Goal: Task Accomplishment & Management: Manage account settings

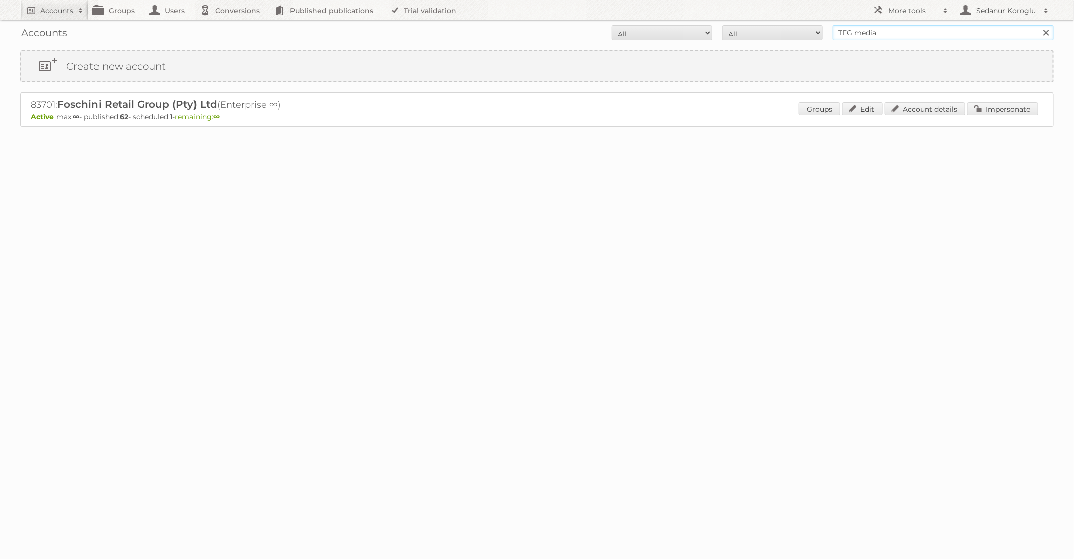
drag, startPoint x: 908, startPoint y: 35, endPoint x: 759, endPoint y: 31, distance: 149.8
click at [760, 33] on form "All Active Expired Pending All Paid Trials Self service TFG media Search" at bounding box center [537, 32] width 1034 height 15
type input "Welkoop"
click at [1038, 25] on input "Search" at bounding box center [1045, 32] width 15 height 15
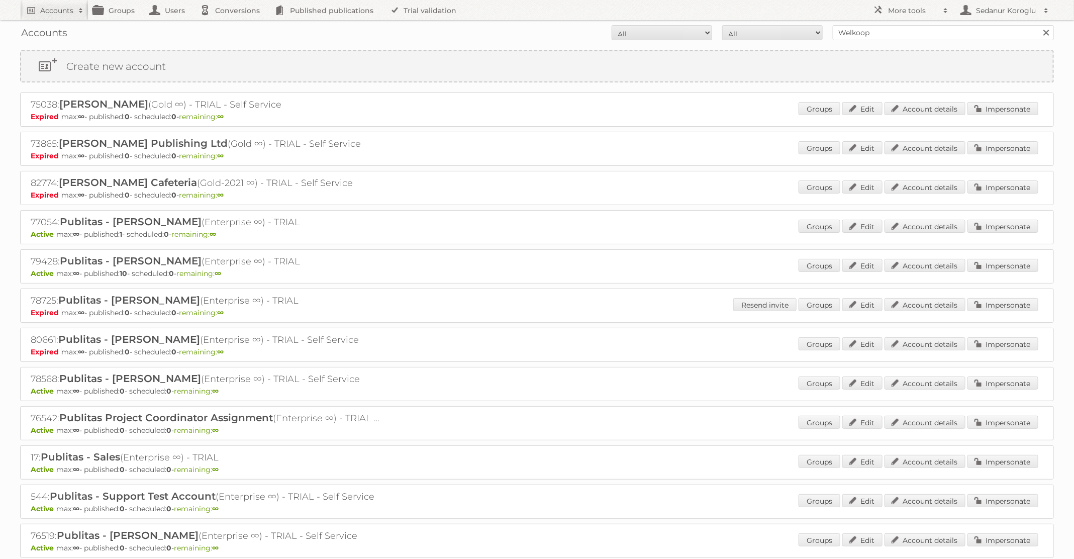
scroll to position [141, 0]
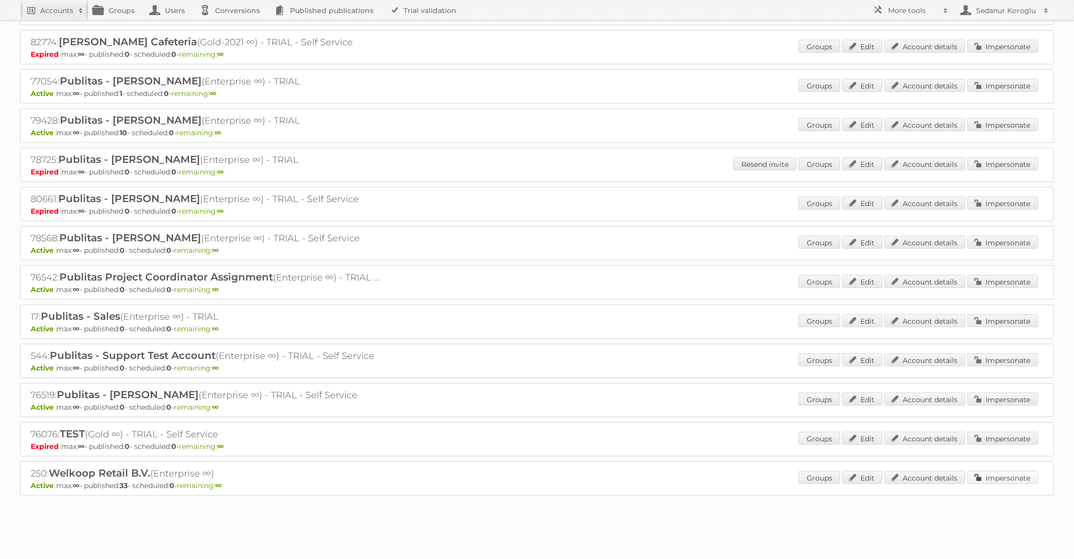
click at [999, 471] on link "Impersonate" at bounding box center [1002, 477] width 71 height 13
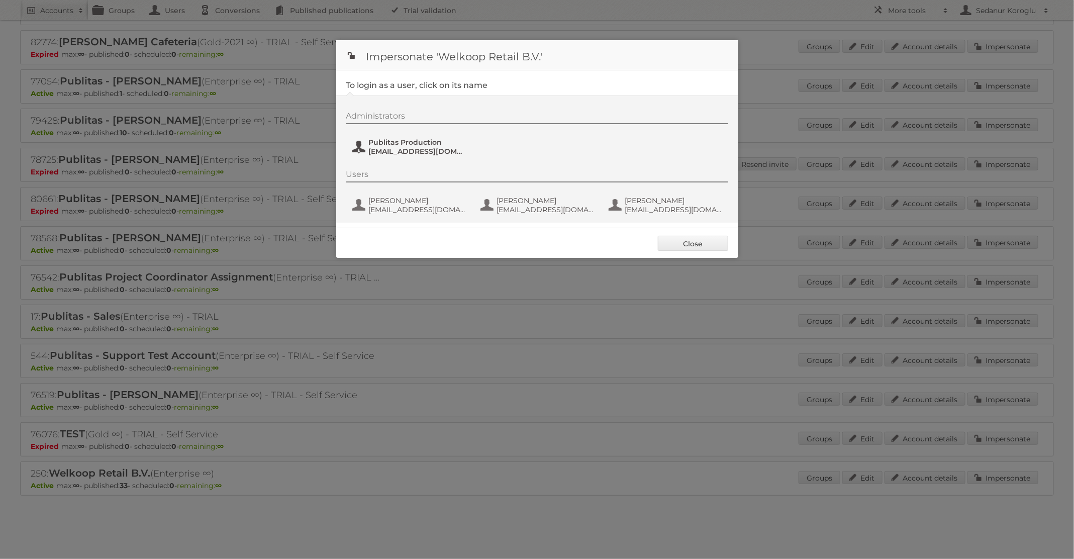
click at [386, 147] on span "fs+welkoop@publitas.com" at bounding box center [417, 151] width 97 height 9
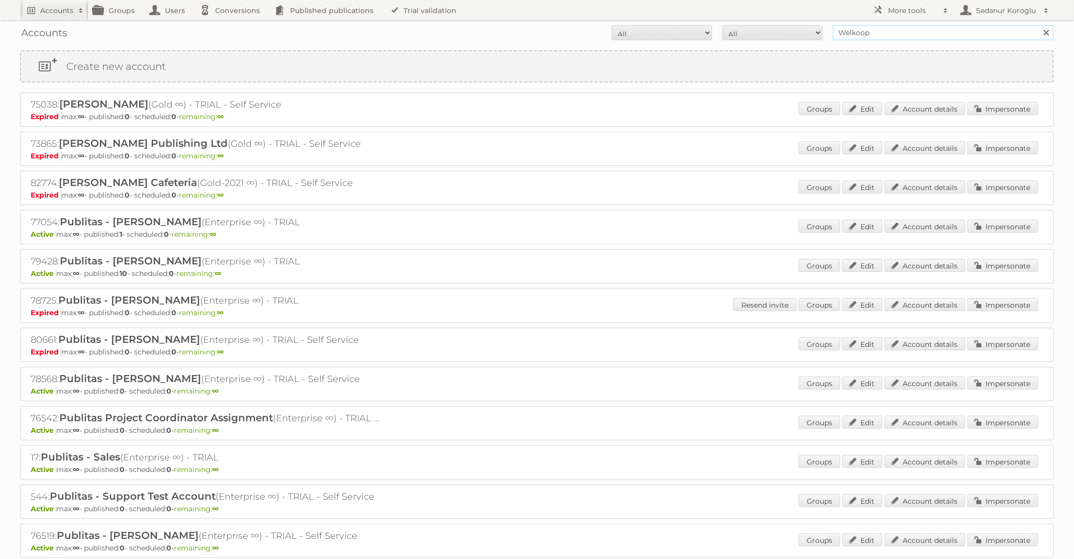
drag, startPoint x: 877, startPoint y: 38, endPoint x: 790, endPoint y: 20, distance: 88.8
click at [790, 20] on body "Accounts Search Advanced Search Create new account Groups Users Conversions Pub…" at bounding box center [537, 279] width 1074 height 559
type input "Kruidvat"
click at [1038, 25] on input "Search" at bounding box center [1045, 32] width 15 height 15
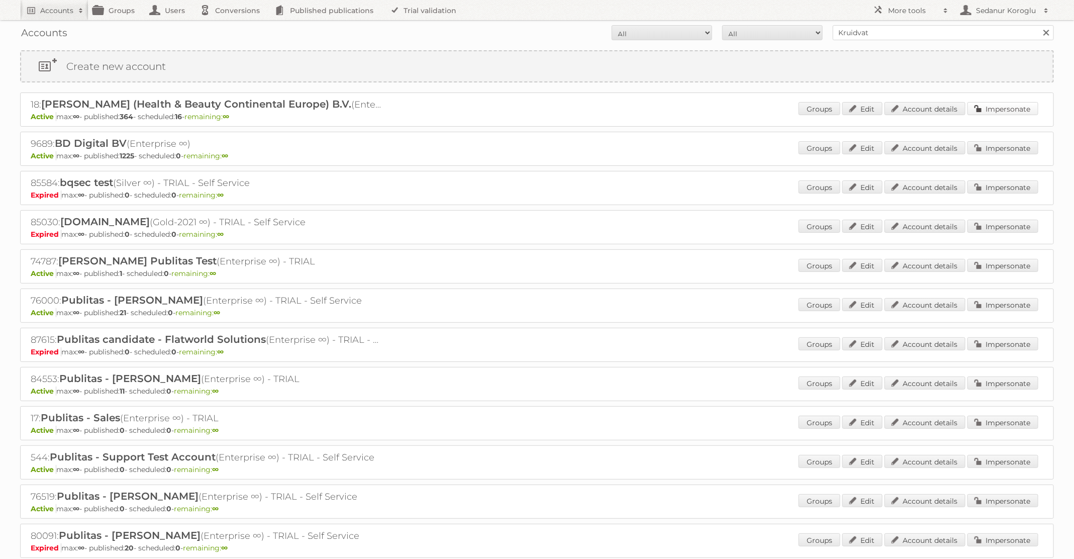
click at [1008, 109] on link "Impersonate" at bounding box center [1002, 108] width 71 height 13
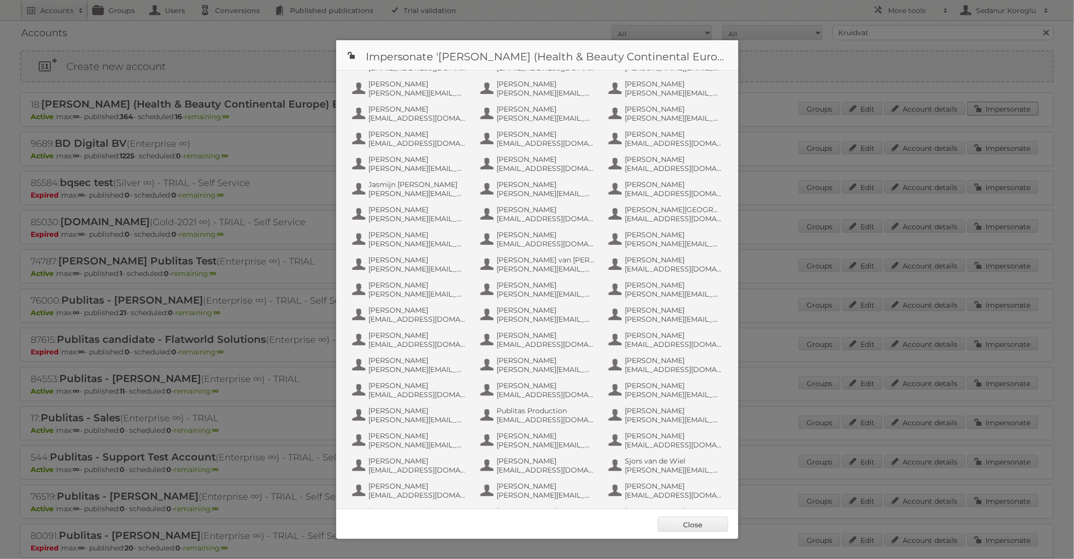
scroll to position [360, 0]
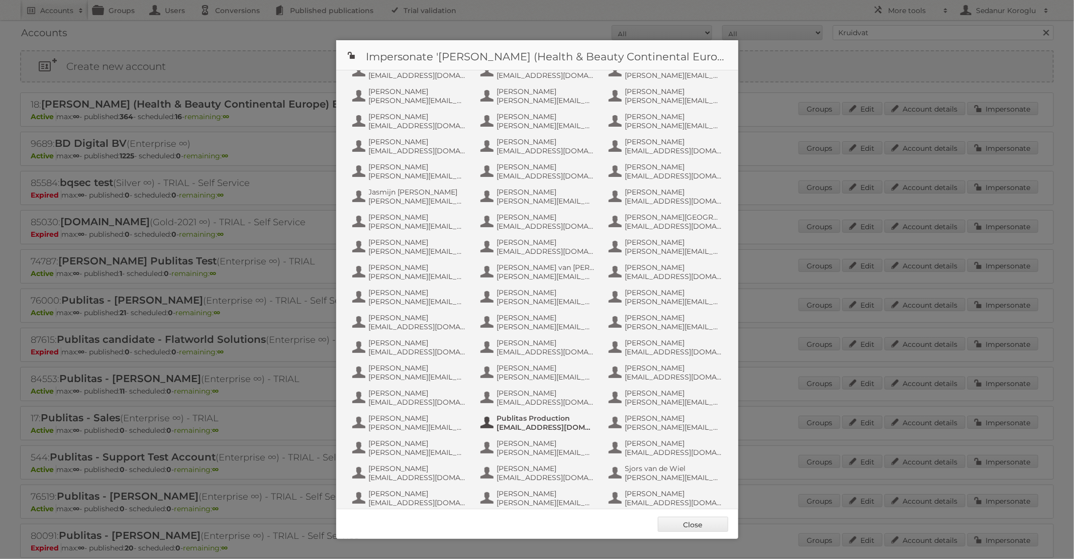
click at [514, 421] on span "Publitas Production" at bounding box center [545, 418] width 97 height 9
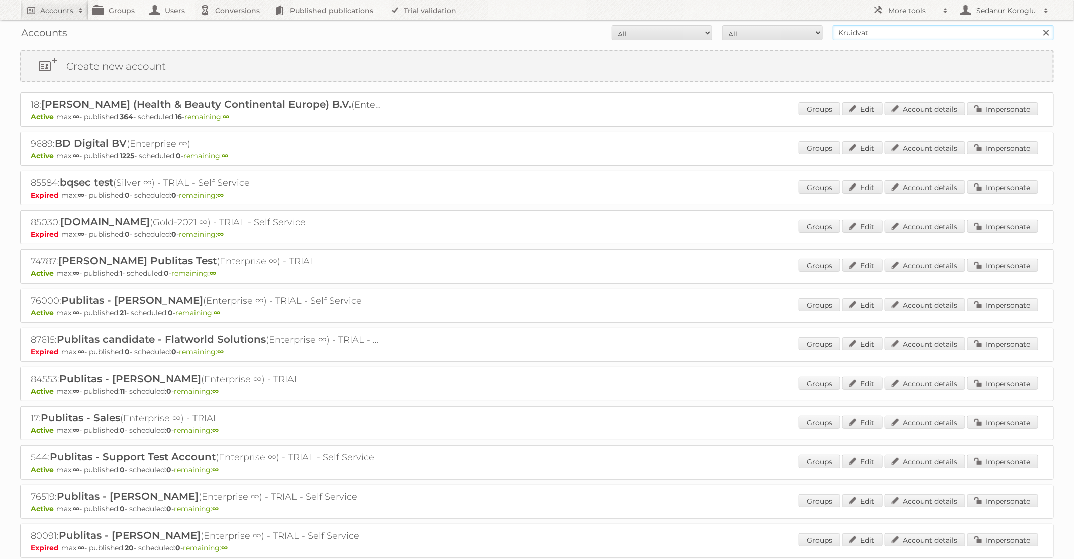
drag, startPoint x: 882, startPoint y: 35, endPoint x: 741, endPoint y: 28, distance: 141.4
click at [741, 28] on form "All Active Expired Pending All Paid Trials Self service Kruidvat Search" at bounding box center [537, 32] width 1034 height 15
type input "dm drogerie"
click at [1038, 25] on input "Search" at bounding box center [1045, 32] width 15 height 15
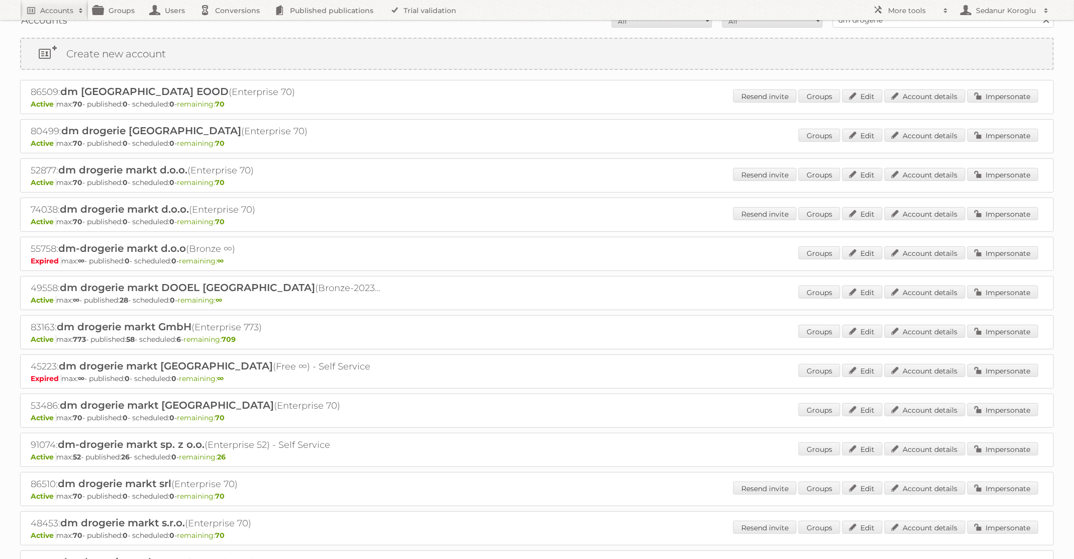
scroll to position [15, 0]
click at [981, 322] on link "Impersonate" at bounding box center [1002, 328] width 71 height 13
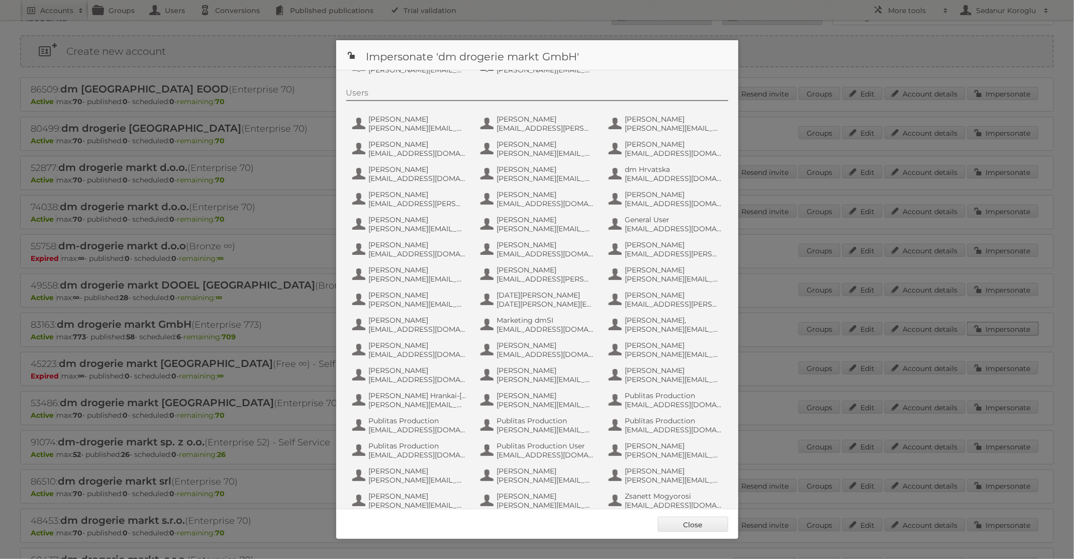
scroll to position [95, 0]
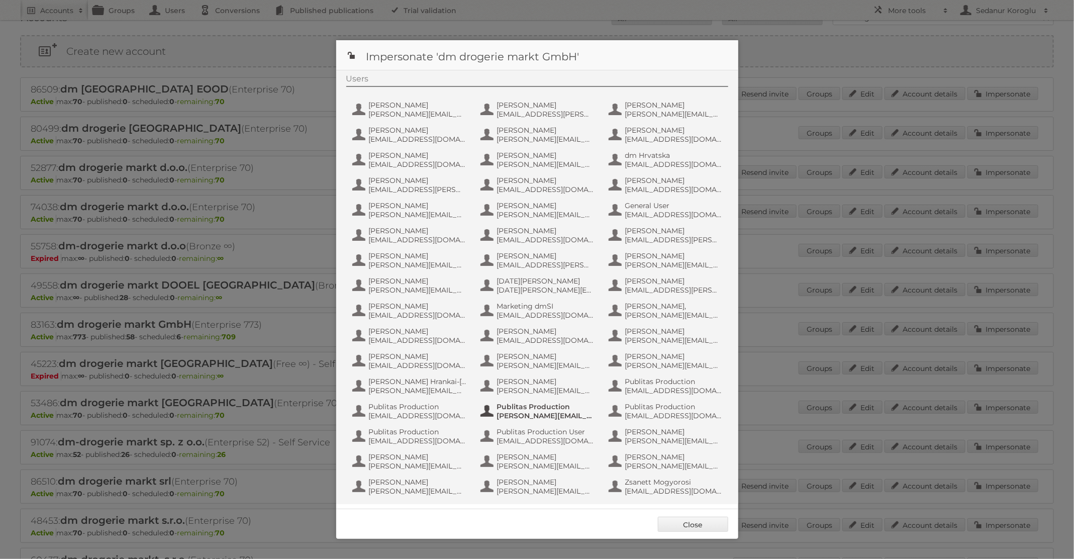
click at [504, 414] on span "b.spoor+dmcz@publitas.com" at bounding box center [545, 415] width 97 height 9
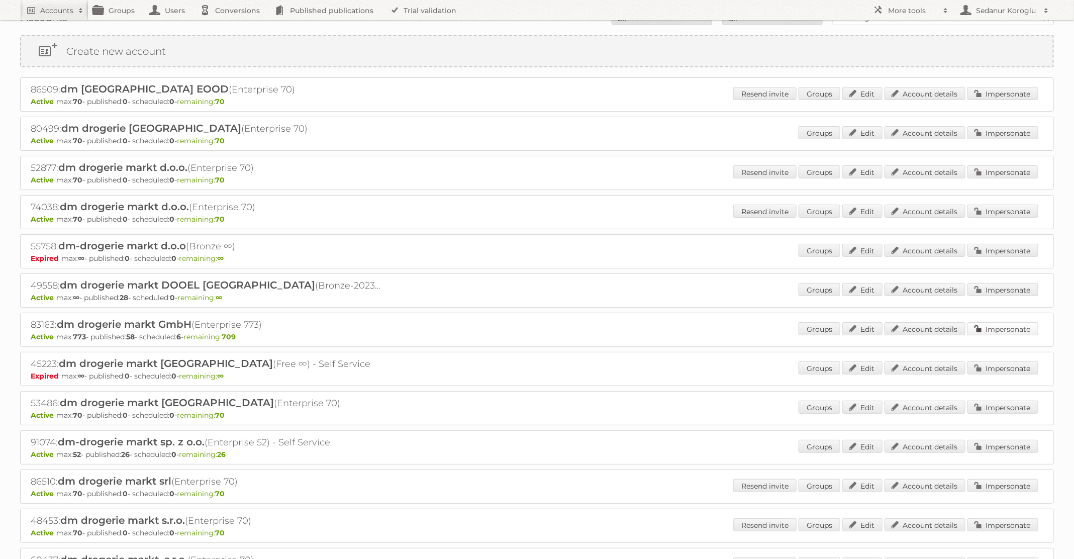
click at [1009, 328] on link "Impersonate" at bounding box center [1002, 328] width 71 height 13
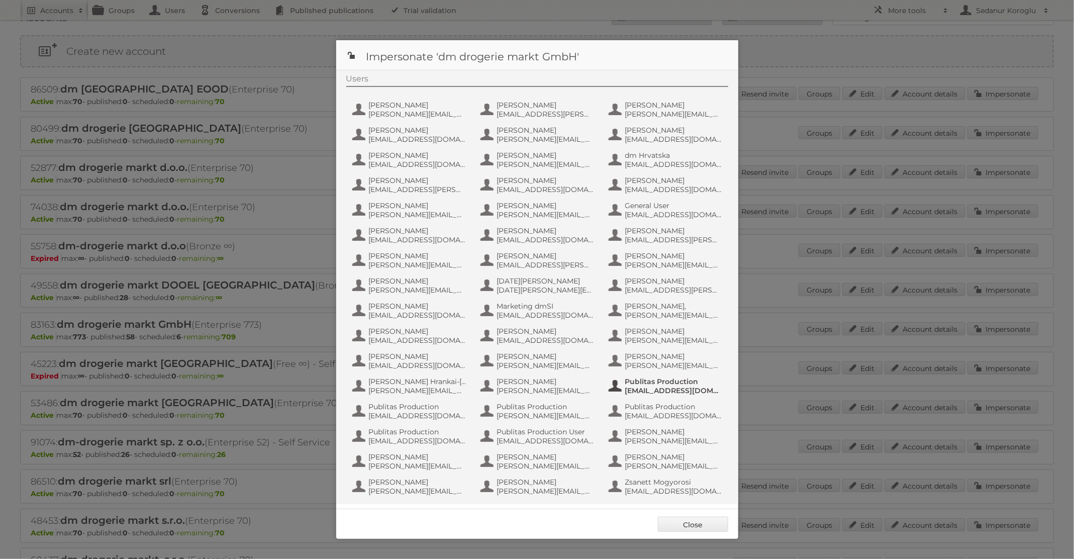
click at [674, 383] on span "Publitas Production" at bounding box center [673, 381] width 97 height 9
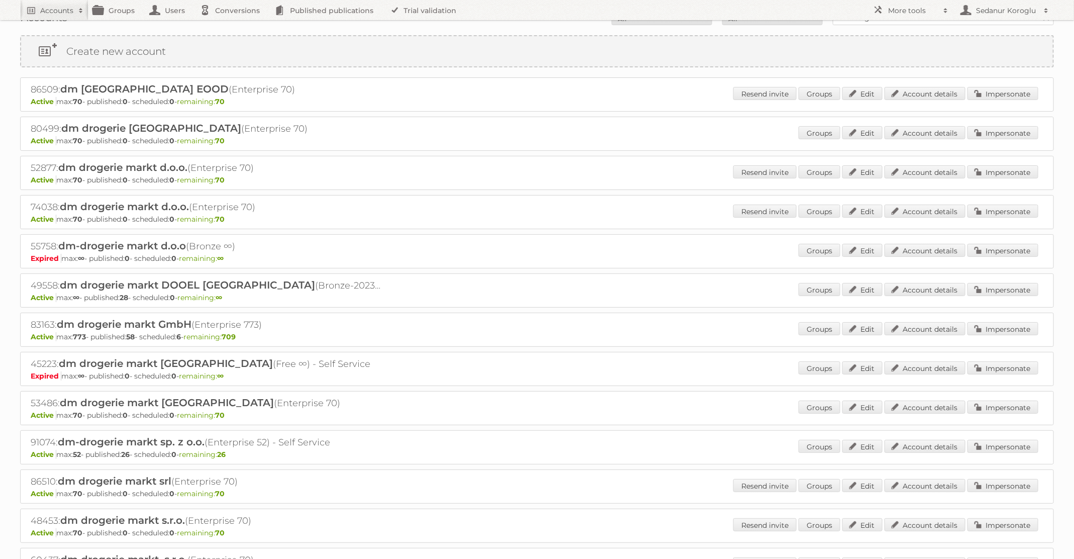
scroll to position [0, 0]
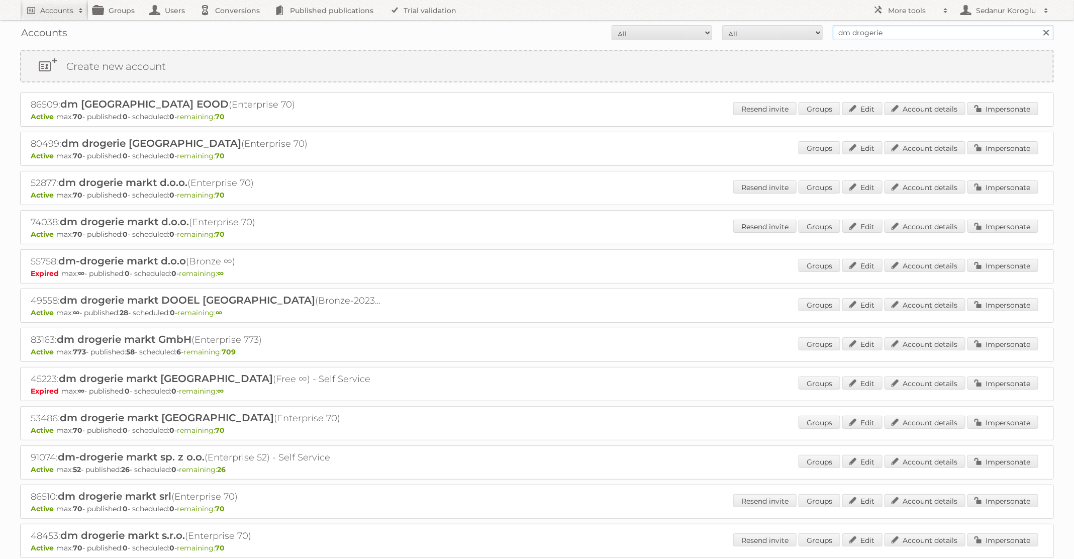
drag, startPoint x: 884, startPoint y: 32, endPoint x: 728, endPoint y: 26, distance: 156.4
click at [728, 26] on form "All Active Expired Pending All Paid Trials Self service dm drogerie Search" at bounding box center [537, 32] width 1034 height 15
type input "Kruidvat"
click at [1038, 25] on input "Search" at bounding box center [1045, 32] width 15 height 15
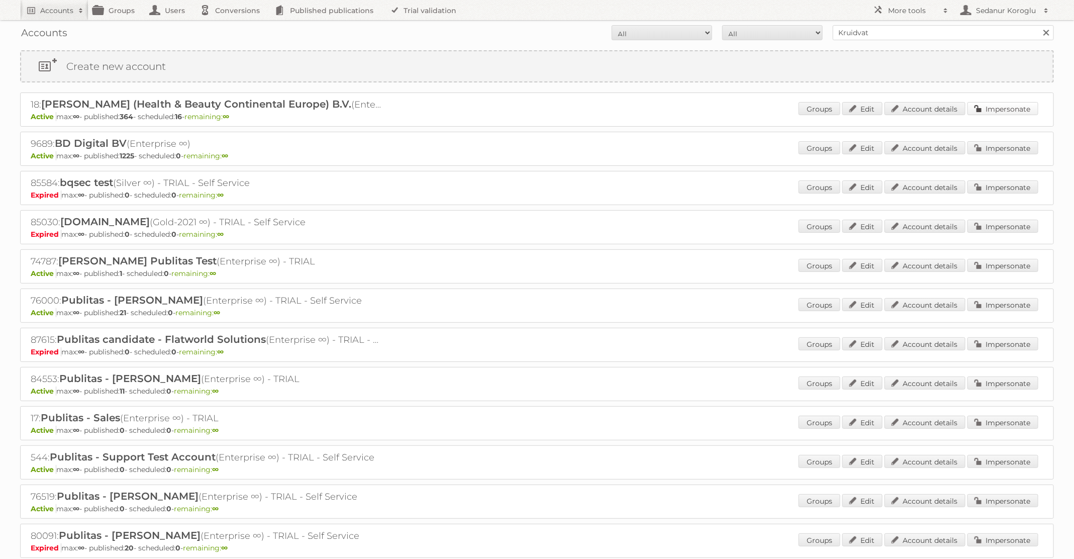
click at [995, 110] on link "Impersonate" at bounding box center [1002, 108] width 71 height 13
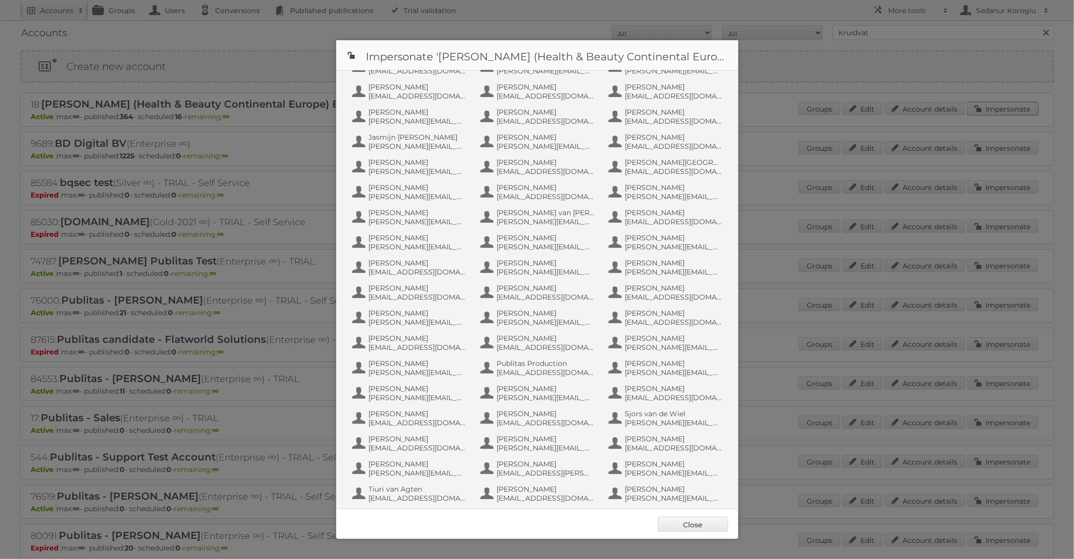
scroll to position [417, 0]
click at [552, 370] on span "info+aswatson-production@publitas.com" at bounding box center [545, 370] width 97 height 9
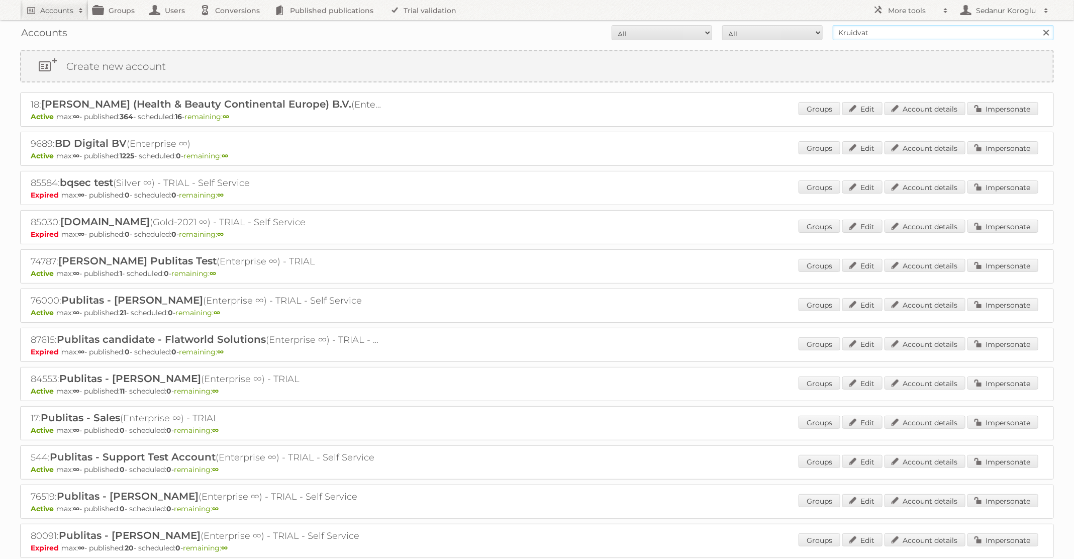
drag, startPoint x: 872, startPoint y: 32, endPoint x: 793, endPoint y: 29, distance: 79.4
click at [793, 29] on form "All Active Expired Pending All Paid Trials Self service Kruidvat Search" at bounding box center [537, 32] width 1034 height 15
type input "Welkoop"
click at [1038, 25] on input "Search" at bounding box center [1045, 32] width 15 height 15
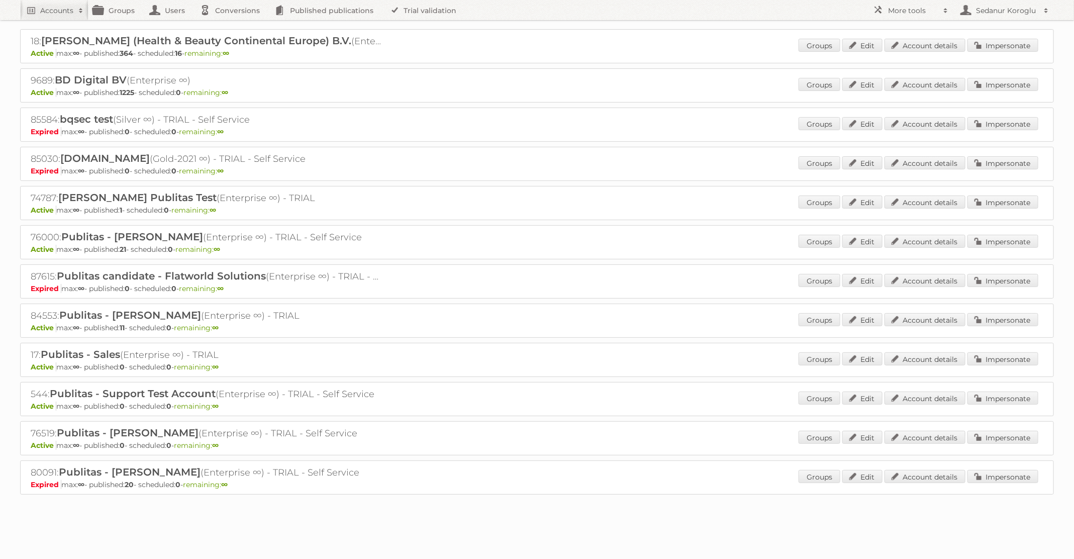
scroll to position [0, 0]
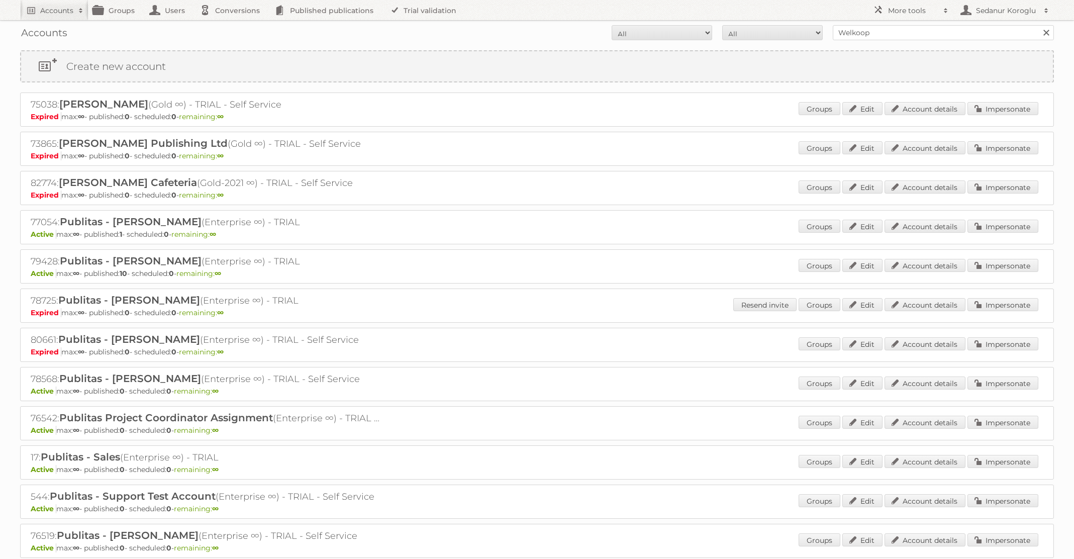
scroll to position [141, 0]
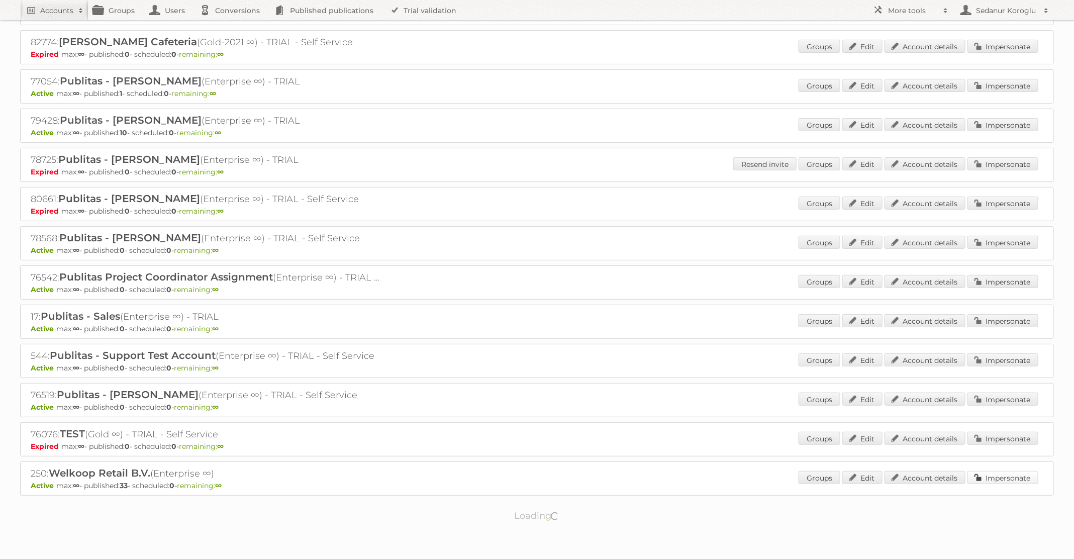
click at [990, 472] on link "Impersonate" at bounding box center [1002, 477] width 71 height 13
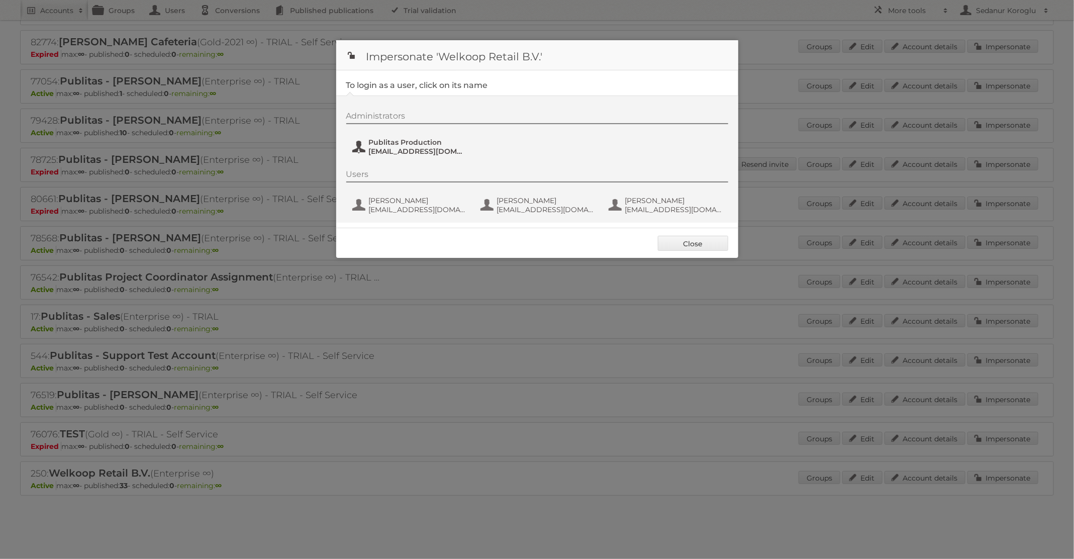
click at [386, 147] on span "fs+welkoop@publitas.com" at bounding box center [417, 151] width 97 height 9
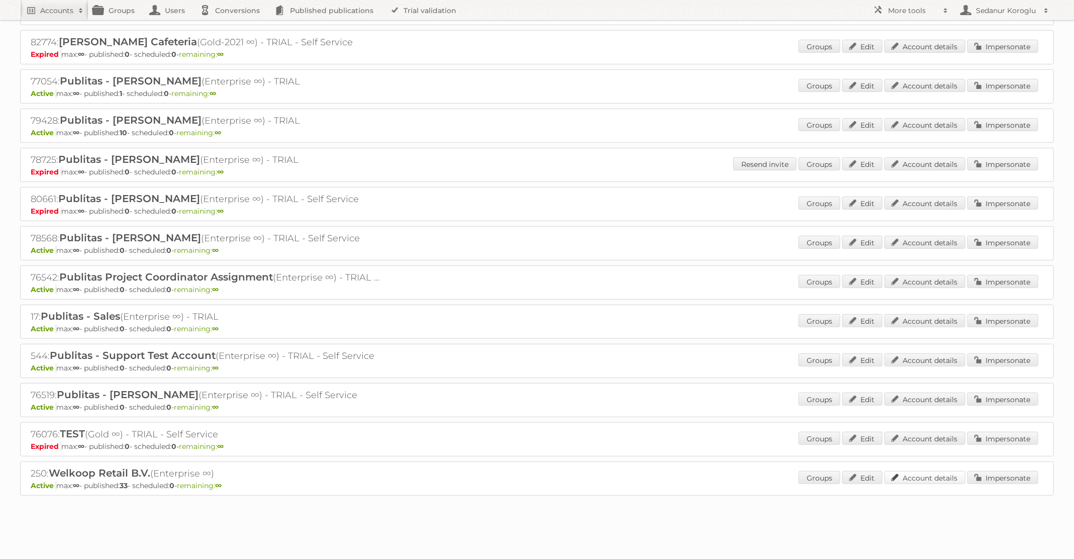
click at [932, 471] on link "Account details" at bounding box center [924, 477] width 81 height 13
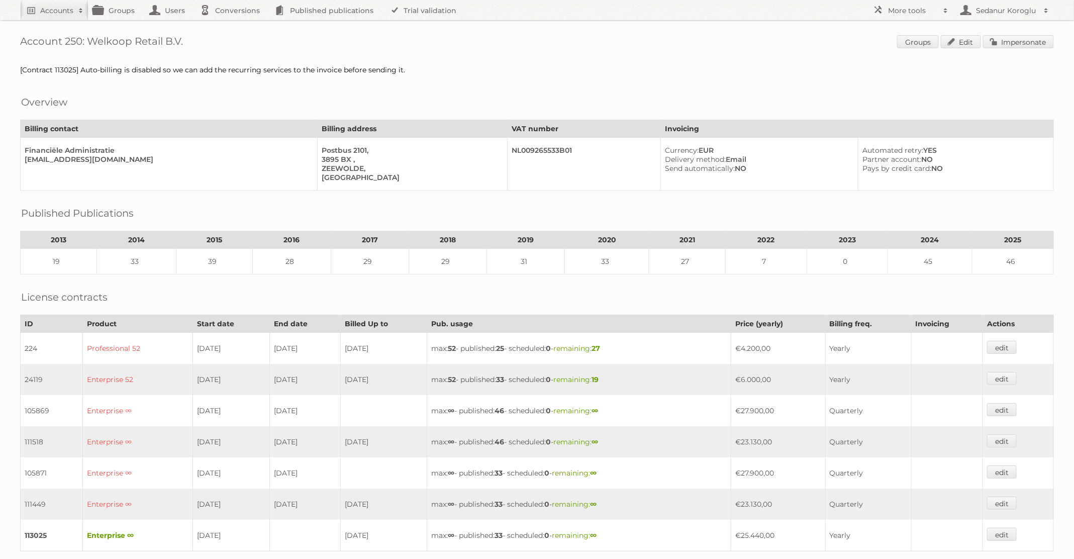
click at [582, 84] on div "Account 250: Welkoop Retail B.V. Groups Edit Impersonate [Contract 113025] Auto…" at bounding box center [537, 440] width 1074 height 881
click at [73, 12] on span at bounding box center [80, 11] width 15 height 10
click at [72, 67] on link "Create new account" at bounding box center [136, 68] width 230 height 15
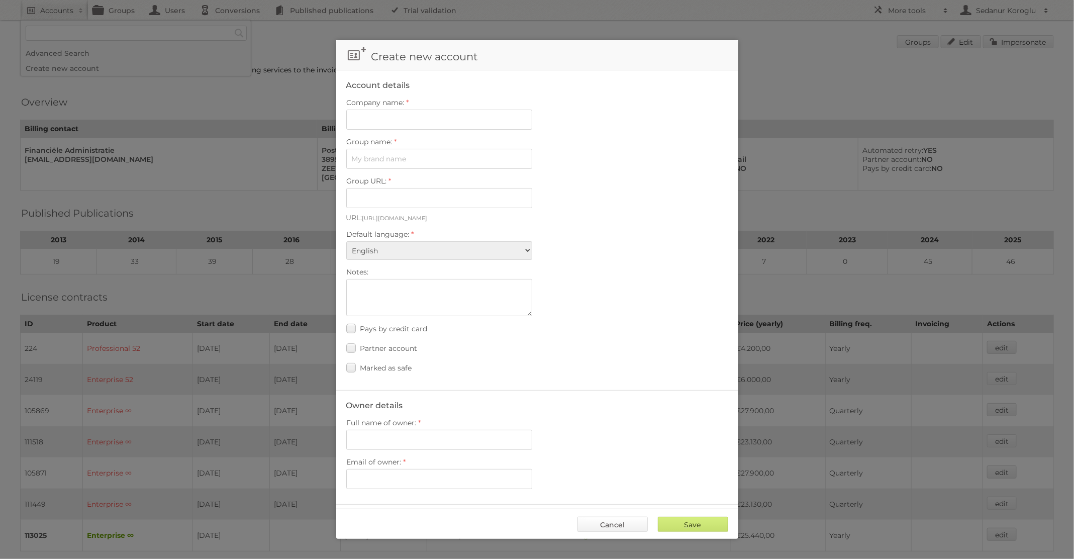
click at [603, 517] on link "Cancel" at bounding box center [612, 524] width 70 height 15
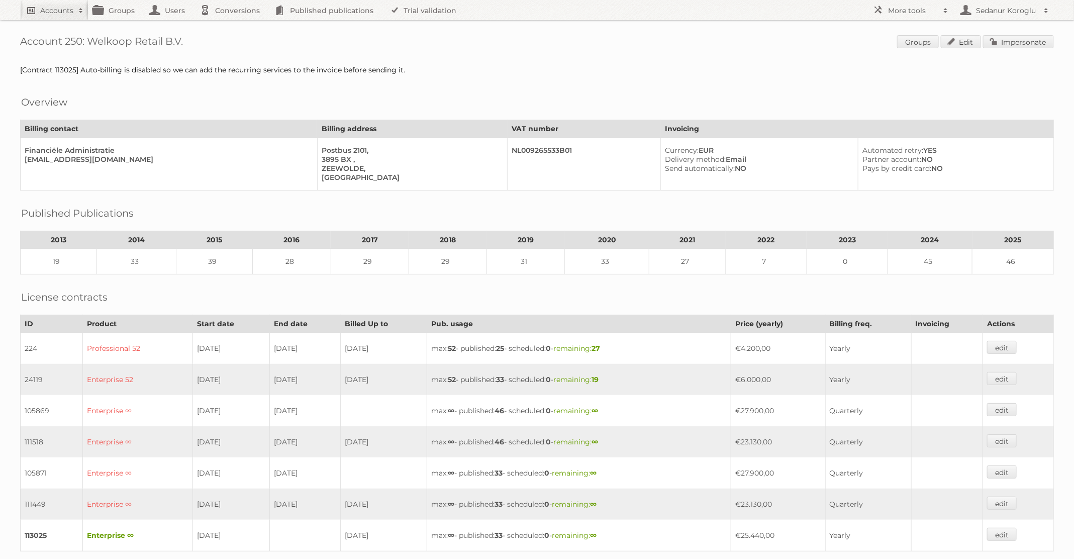
click at [60, 4] on link "Accounts" at bounding box center [54, 10] width 68 height 20
click at [68, 53] on link "Advanced Search" at bounding box center [136, 53] width 230 height 15
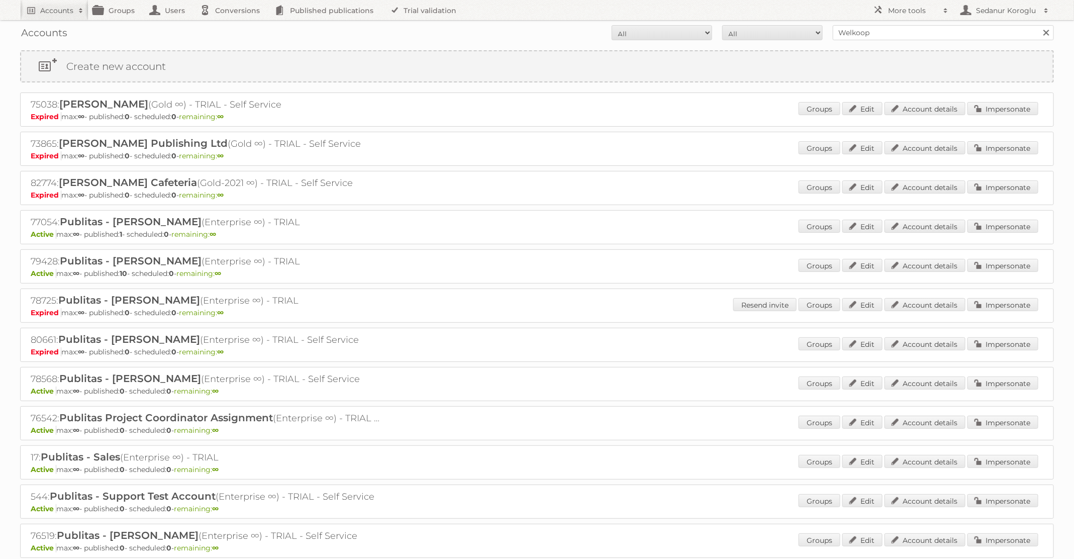
scroll to position [141, 0]
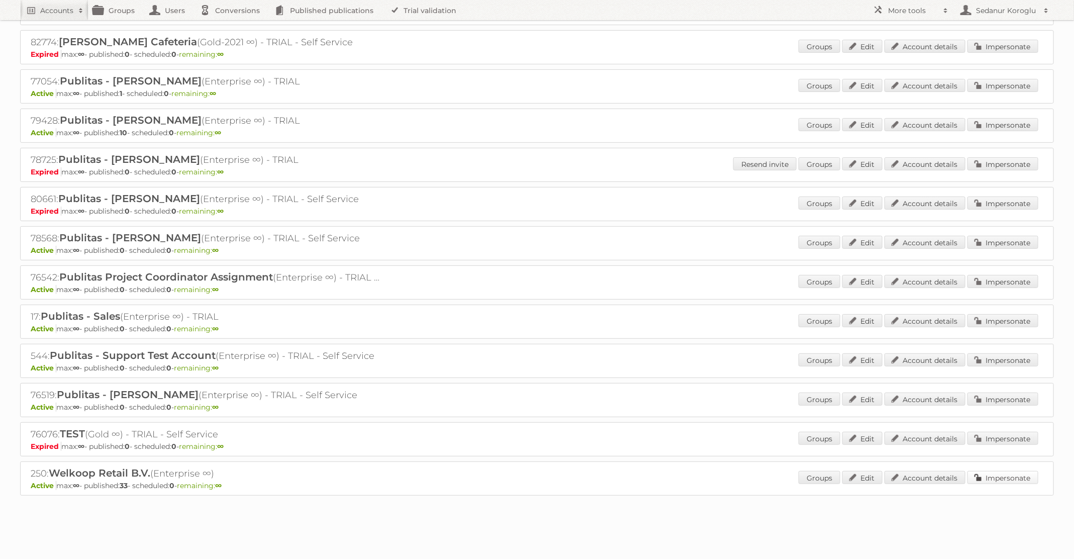
click at [998, 471] on link "Impersonate" at bounding box center [1002, 477] width 71 height 13
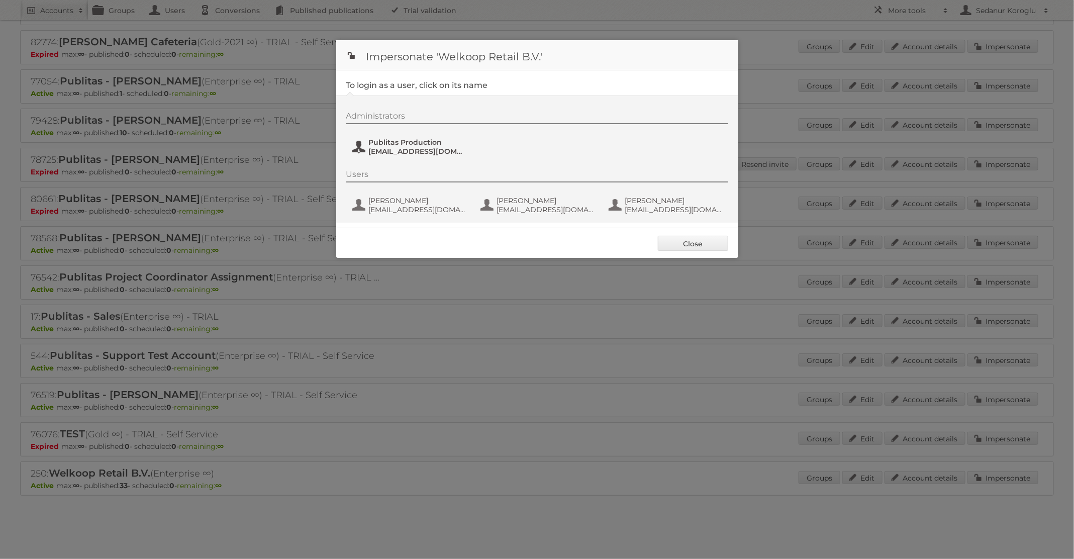
click at [434, 149] on span "[EMAIL_ADDRESS][DOMAIN_NAME]" at bounding box center [417, 151] width 97 height 9
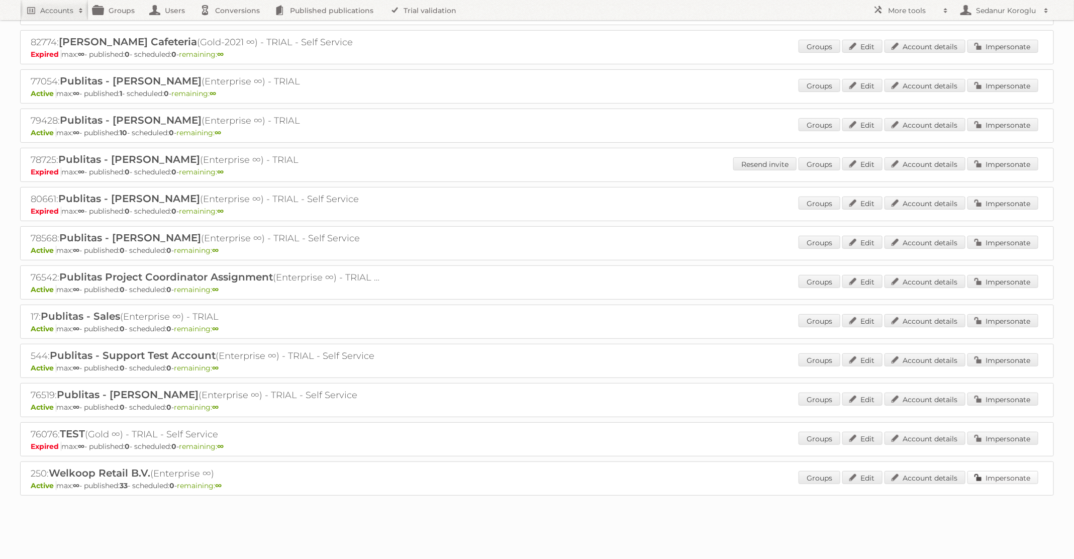
click at [998, 471] on link "Impersonate" at bounding box center [1002, 477] width 71 height 13
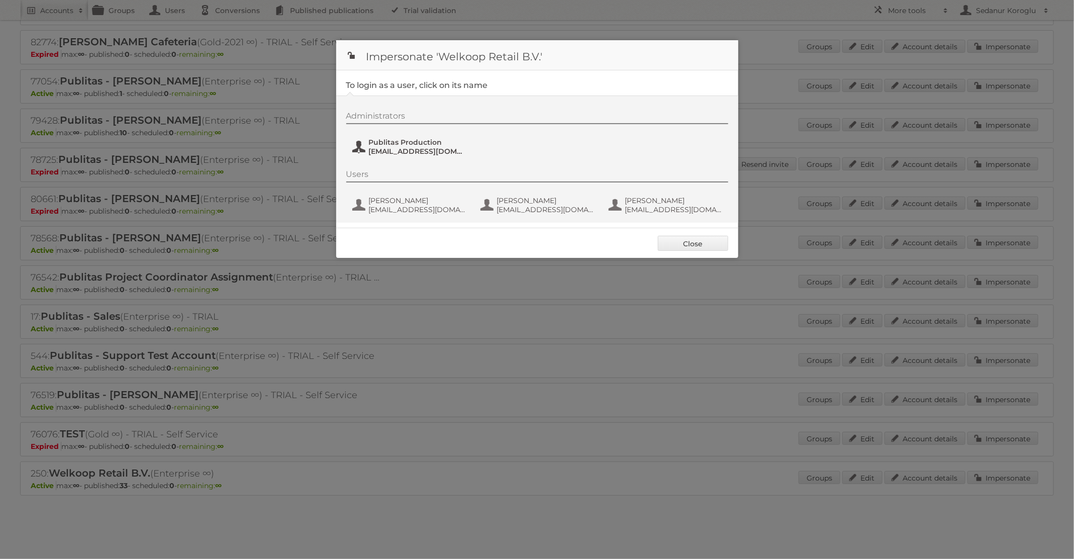
click at [429, 147] on span "[EMAIL_ADDRESS][DOMAIN_NAME]" at bounding box center [417, 151] width 97 height 9
